Goal: Task Accomplishment & Management: Use online tool/utility

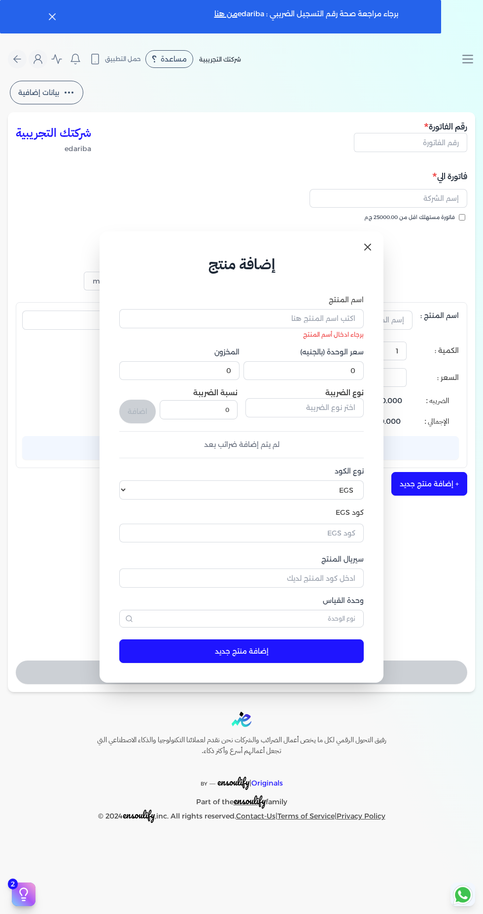
select select "EGP"
select select "B"
select select "EGS"
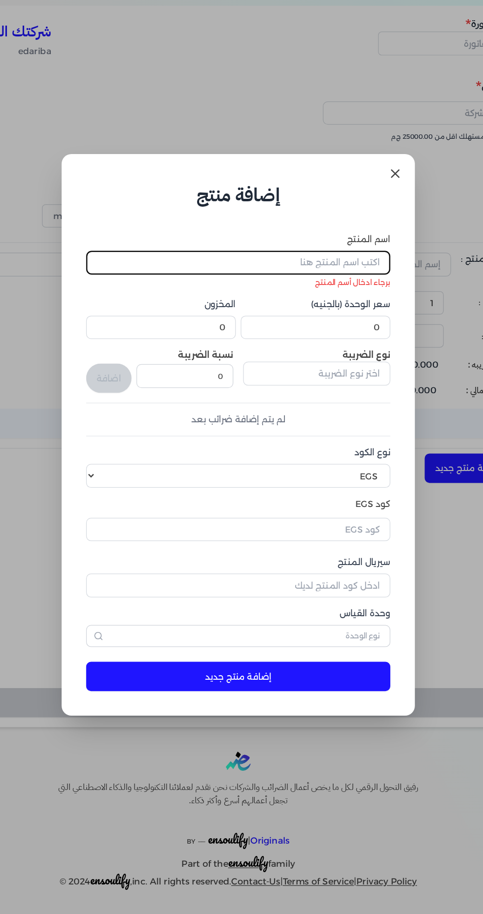
click at [367, 248] on icon at bounding box center [367, 247] width 6 height 6
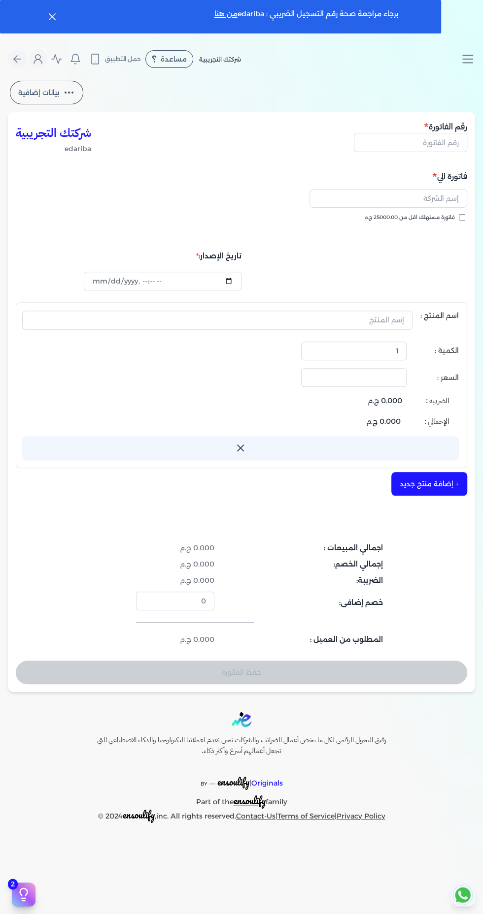
click at [467, 56] on line "Toggle navigation" at bounding box center [467, 56] width 10 height 0
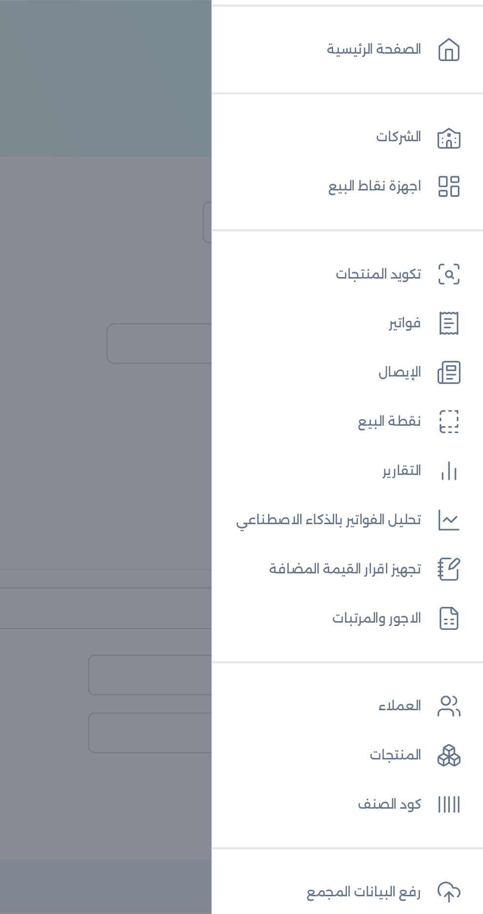
click at [435, 161] on link "تكويد المنتجات" at bounding box center [418, 167] width 120 height 20
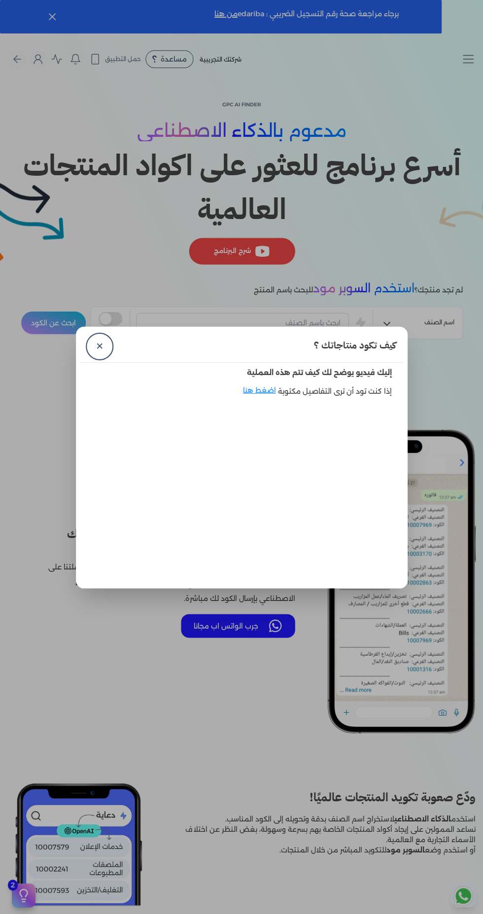
click at [99, 358] on link "✕" at bounding box center [100, 346] width 24 height 24
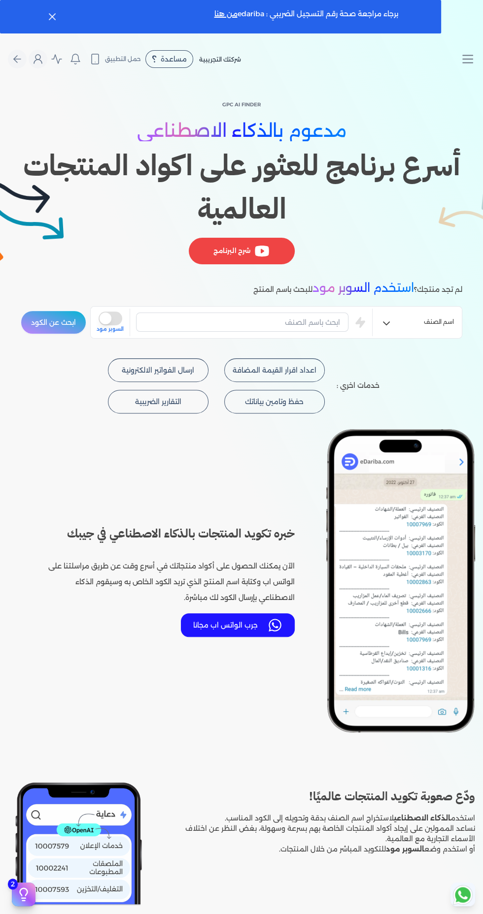
click at [467, 63] on line "Toggle navigation" at bounding box center [467, 63] width 10 height 0
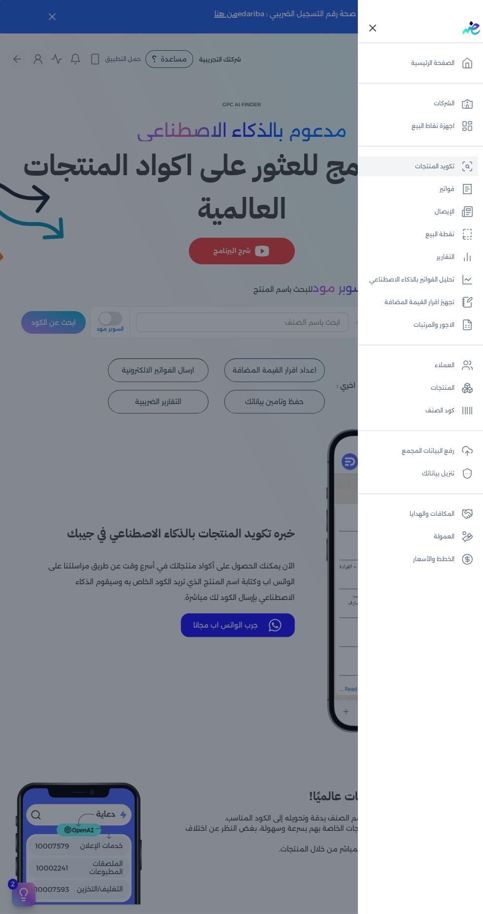
click at [452, 389] on link "المنتجات" at bounding box center [418, 388] width 120 height 20
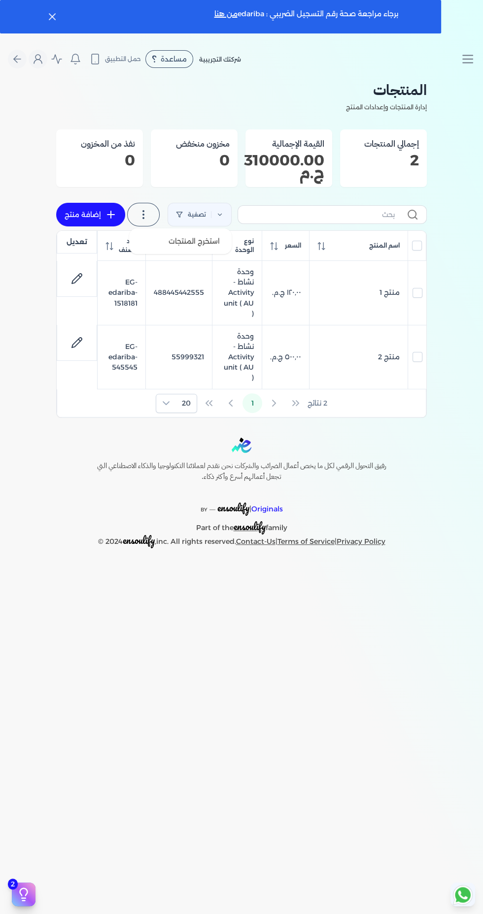
click at [143, 218] on circle at bounding box center [143, 218] width 1 height 1
click at [148, 207] on label at bounding box center [143, 215] width 32 height 24
click at [144, 209] on icon at bounding box center [143, 215] width 12 height 12
click at [143, 218] on circle at bounding box center [143, 218] width 1 height 1
click at [137, 210] on icon at bounding box center [143, 215] width 12 height 12
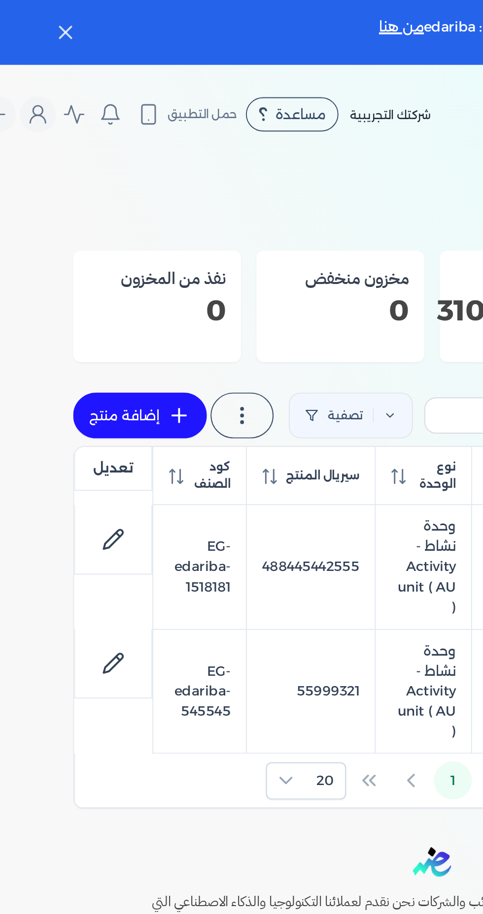
click at [93, 108] on p "إدارة المنتجات وإعدادات المنتج" at bounding box center [241, 107] width 370 height 13
click at [141, 213] on icon at bounding box center [143, 215] width 12 height 12
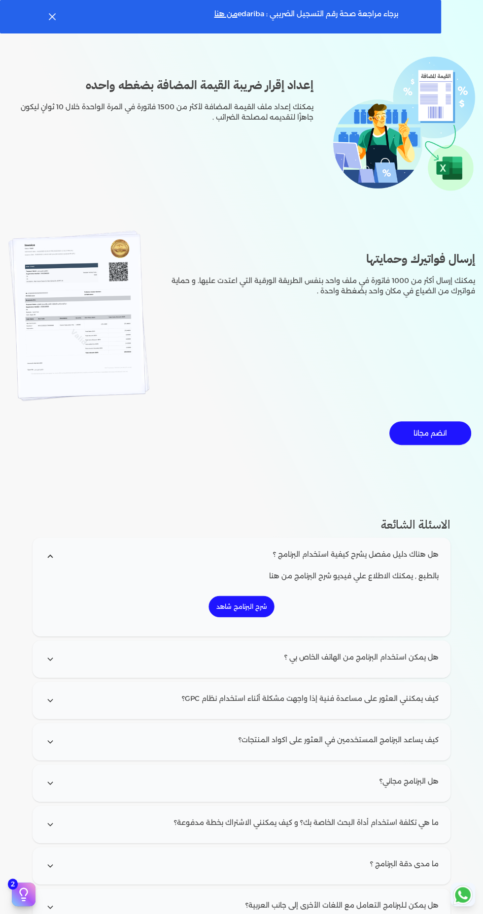
scroll to position [992, 0]
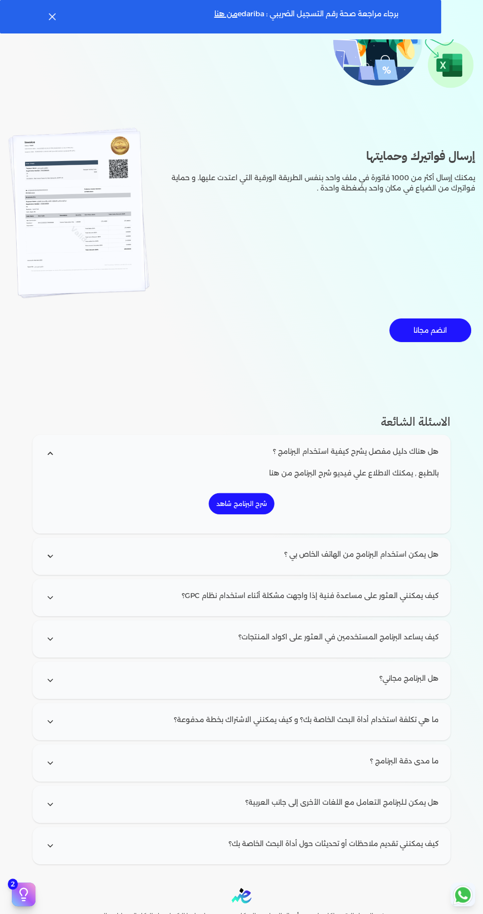
click at [417, 673] on input "radio" at bounding box center [241, 681] width 410 height 30
radio input "true"
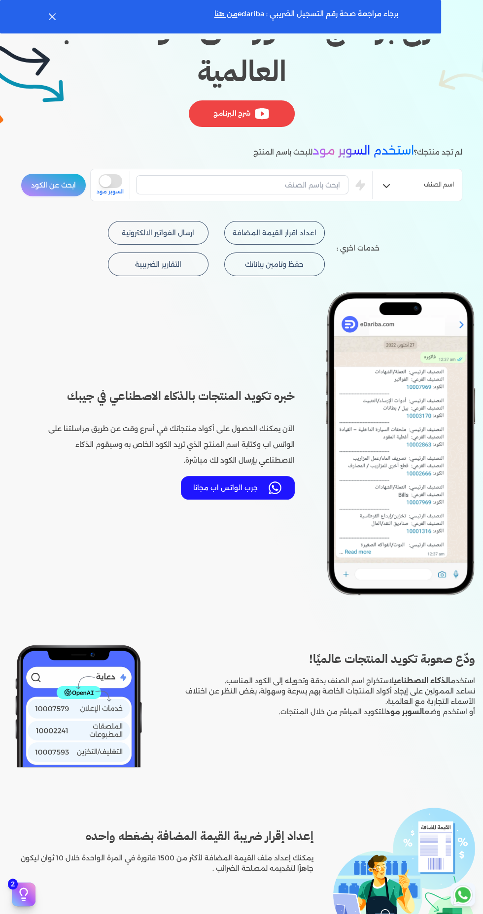
scroll to position [0, 0]
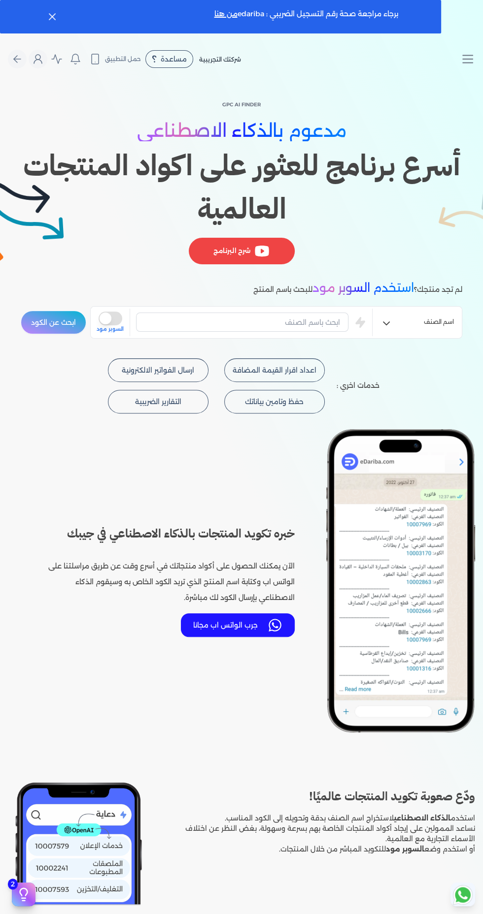
click at [471, 56] on icon "Toggle navigation" at bounding box center [467, 59] width 15 height 15
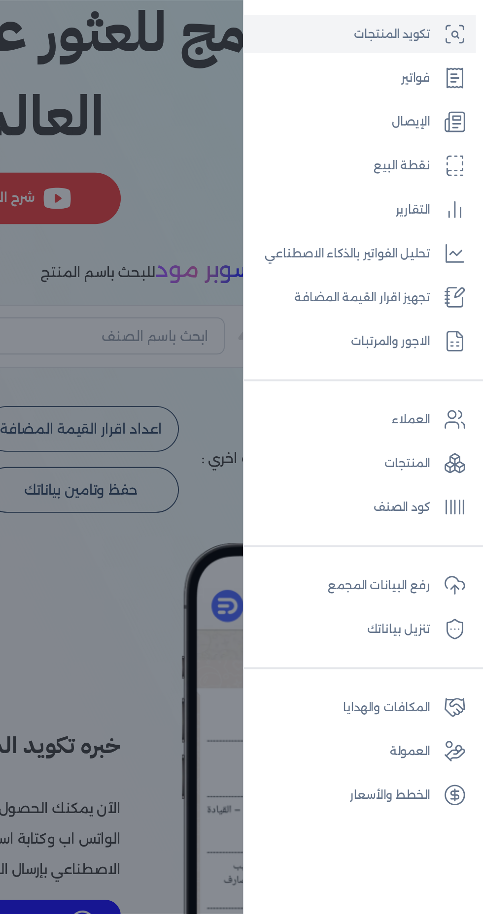
click at [445, 445] on link "رفع البيانات المجمع" at bounding box center [418, 451] width 120 height 20
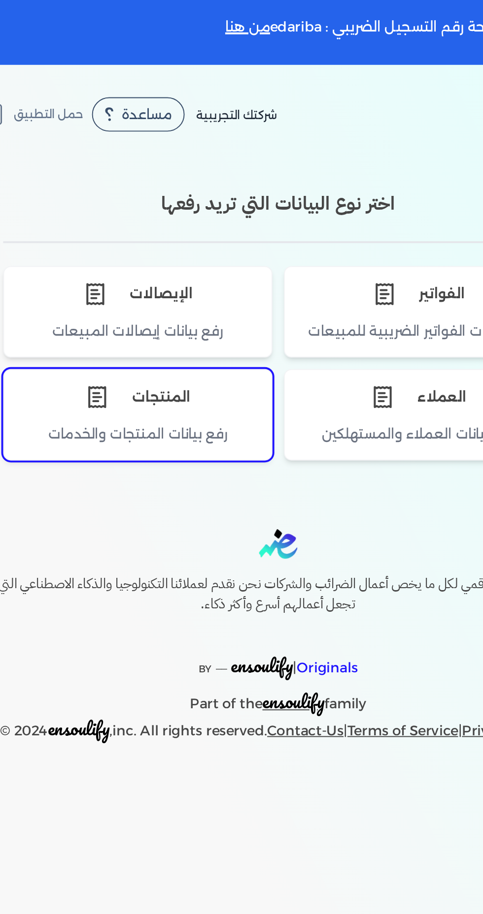
click at [156, 219] on div "رفع بيانات المنتجات والخدمات" at bounding box center [169, 228] width 138 height 18
